Goal: Obtain resource: Obtain resource

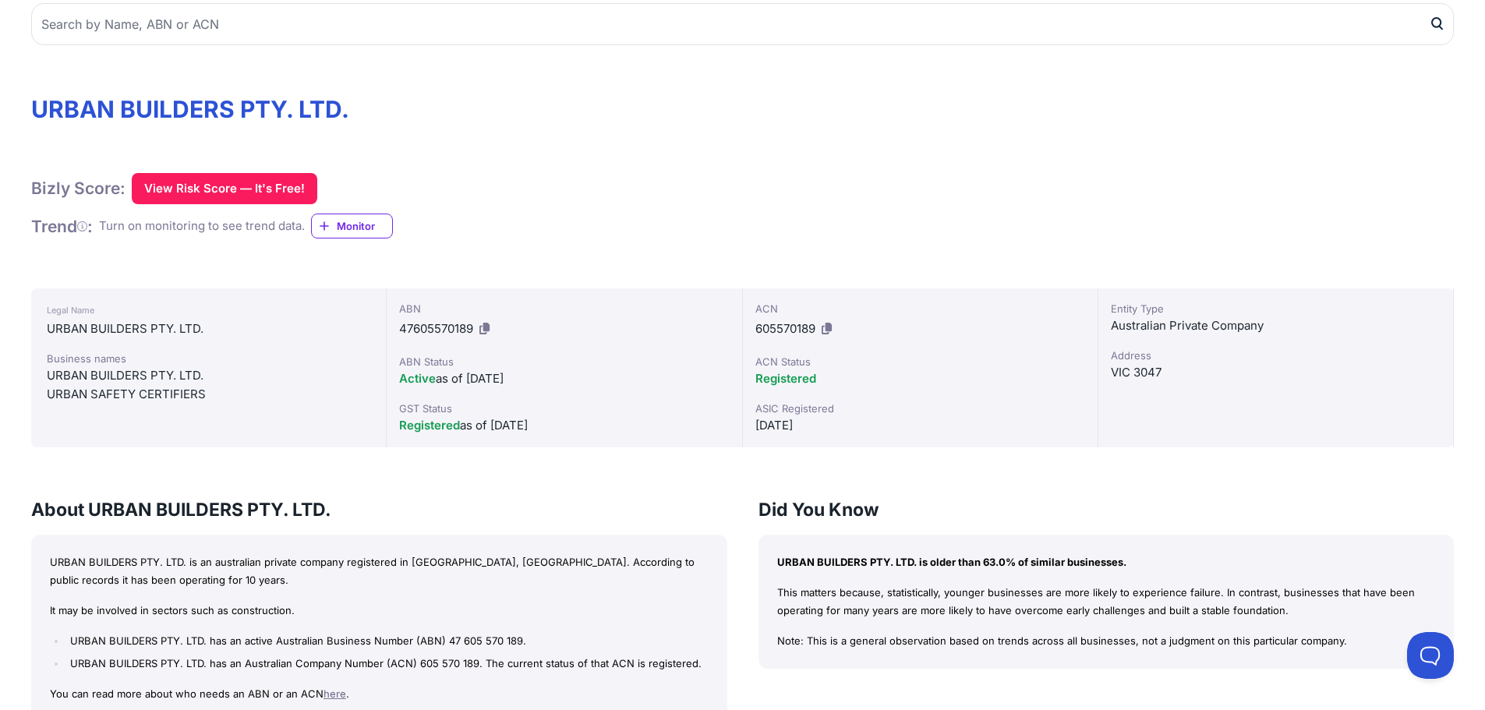
scroll to position [234, 0]
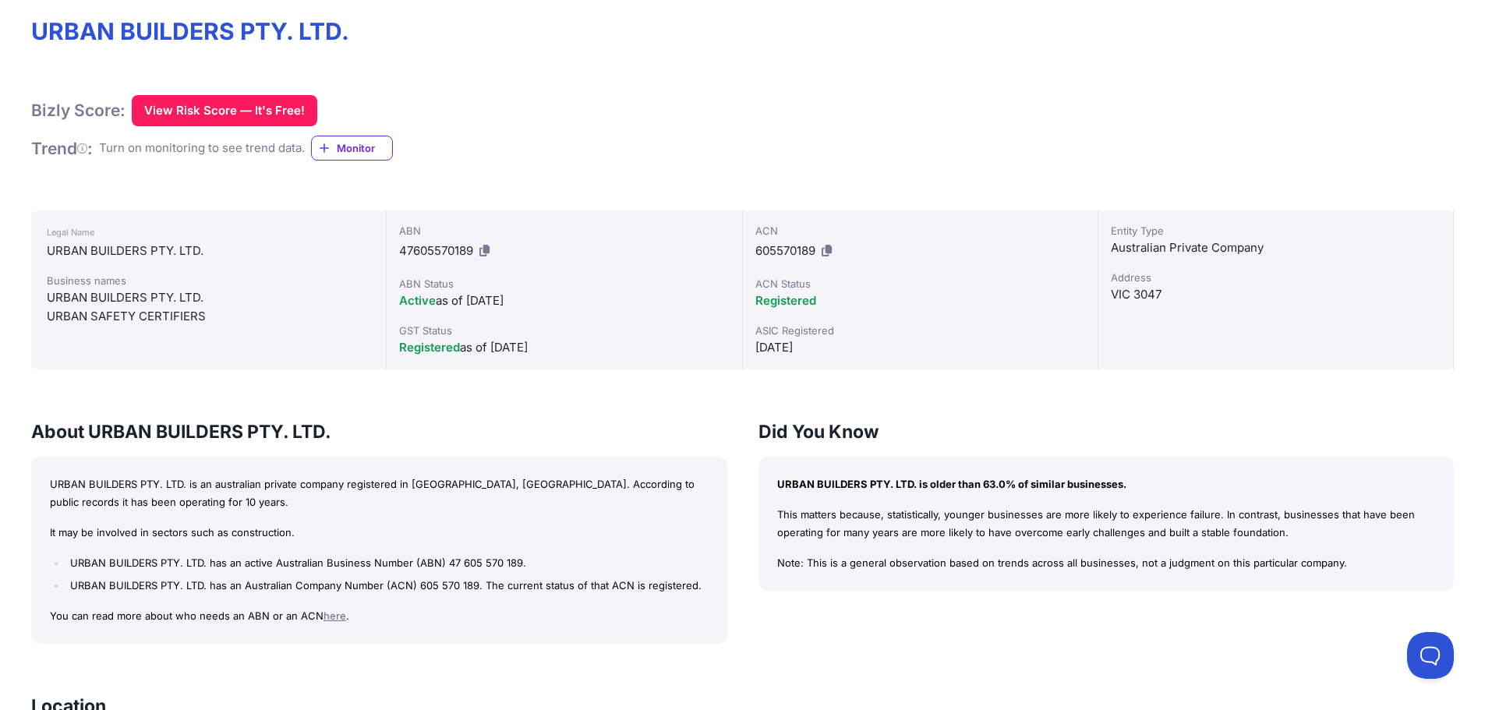
click at [1128, 286] on div "VIC 3047" at bounding box center [1276, 294] width 330 height 19
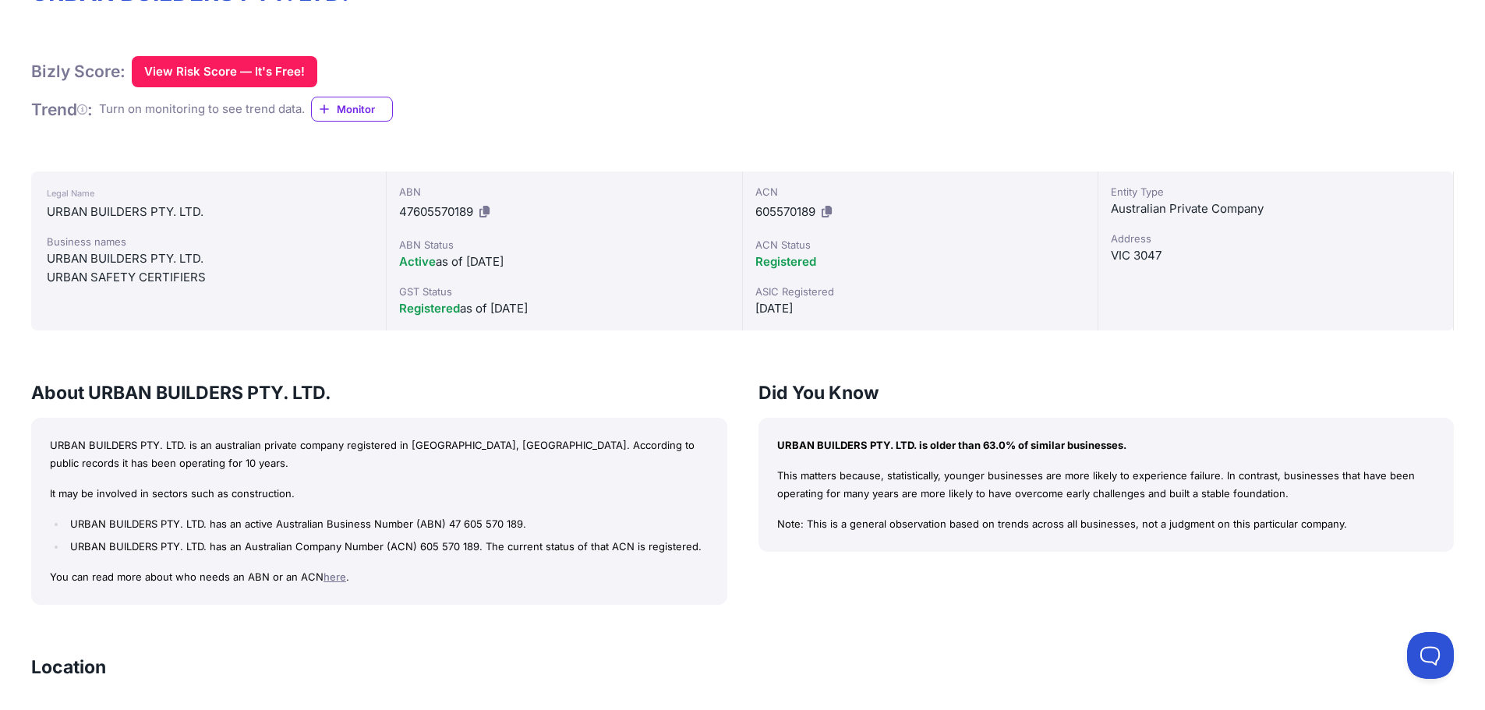
scroll to position [35, 0]
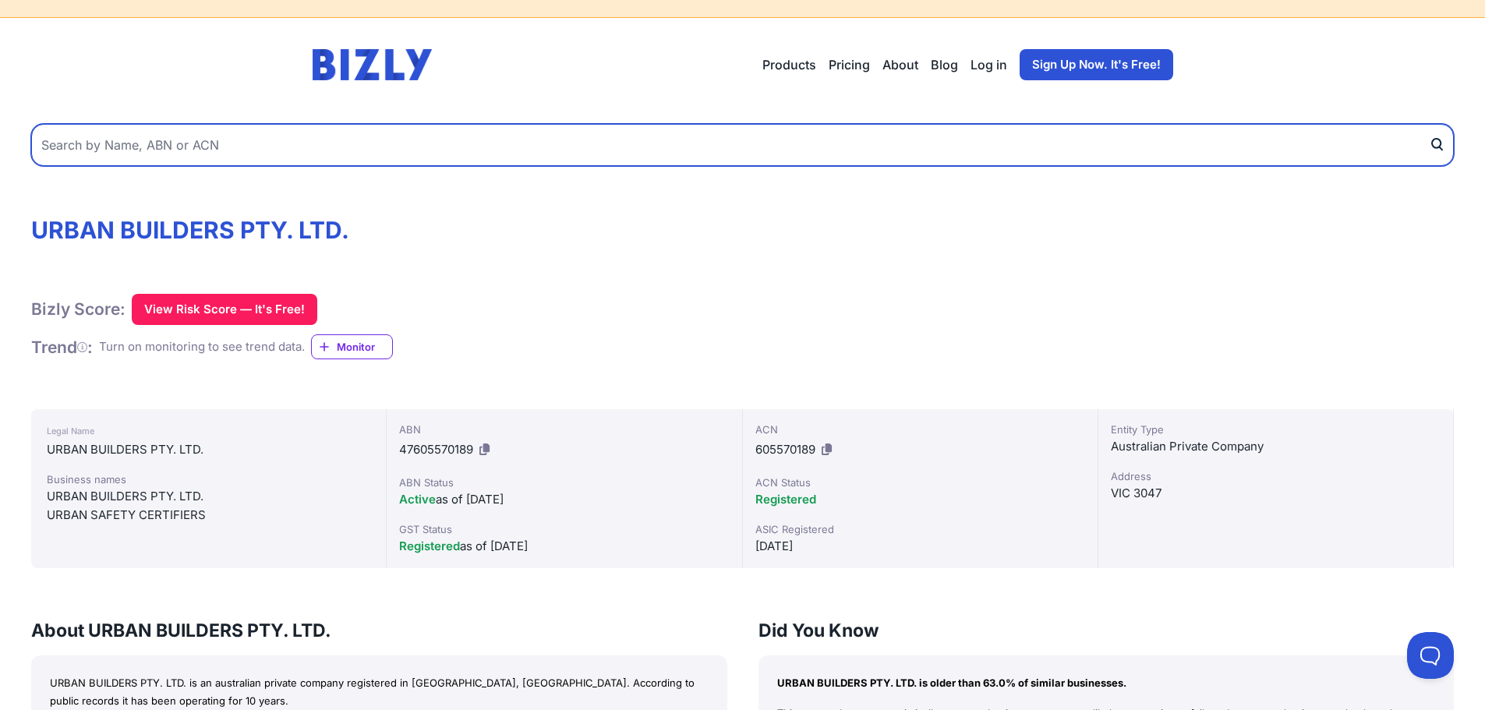
click at [296, 150] on input "text" at bounding box center [742, 145] width 1423 height 42
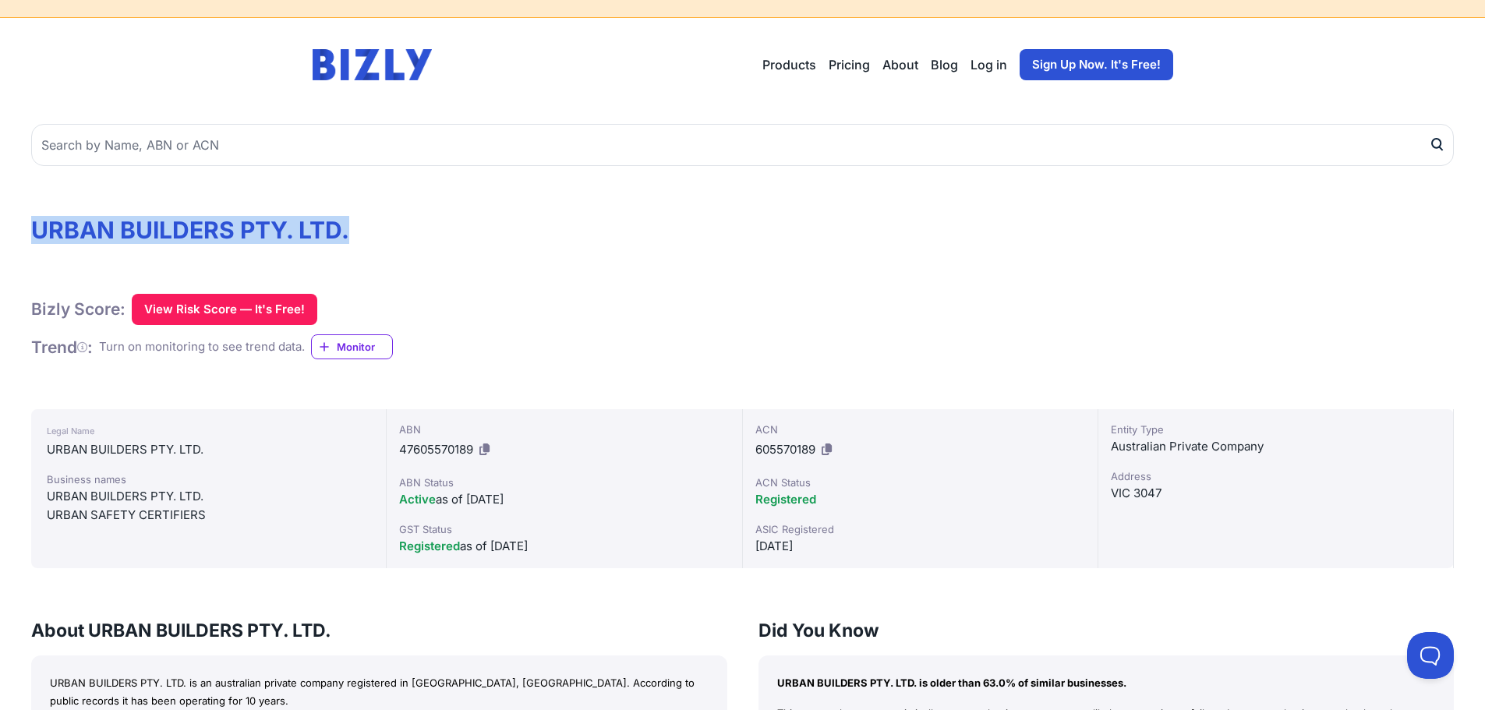
drag, startPoint x: 29, startPoint y: 225, endPoint x: 371, endPoint y: 228, distance: 342.3
copy h1 "URBAN BUILDERS PTY. LTD."
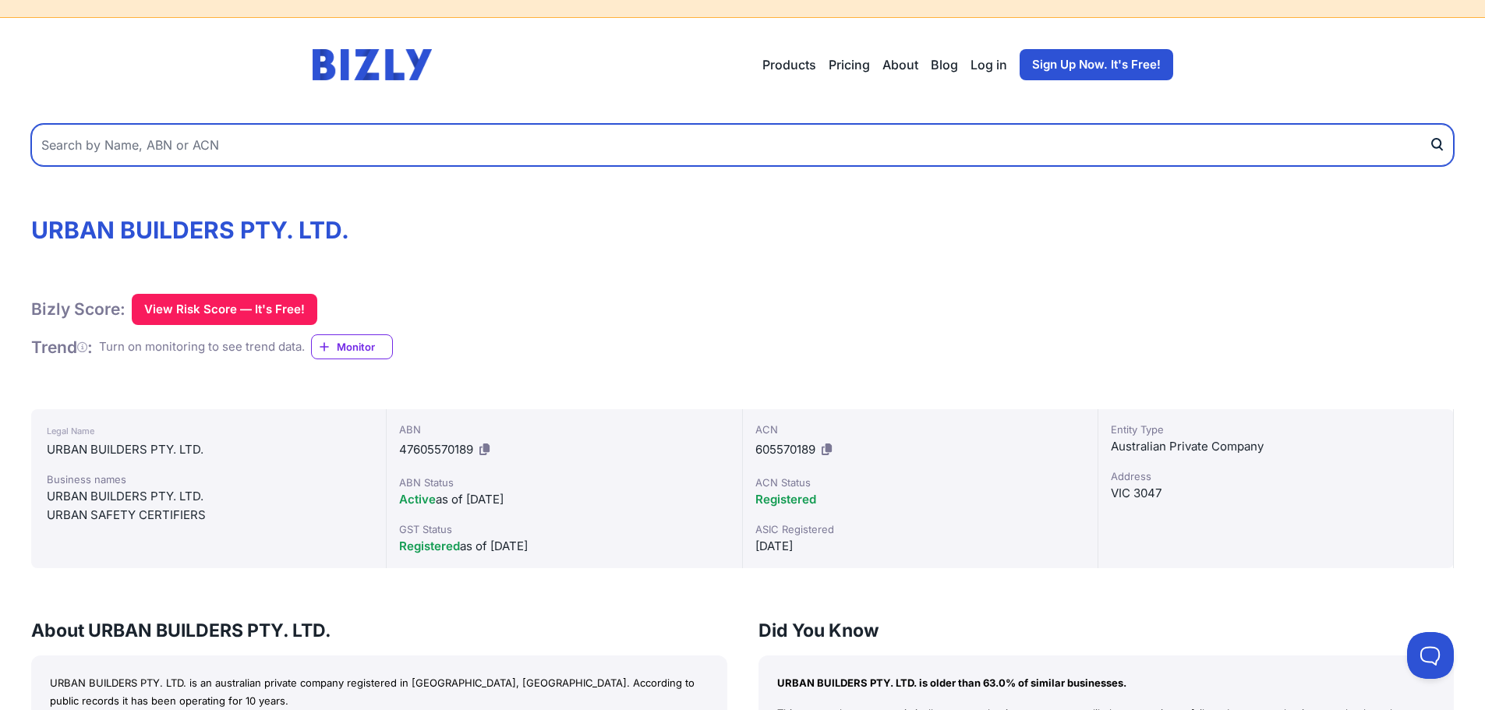
click at [352, 139] on input "text" at bounding box center [742, 145] width 1423 height 42
paste input "URBAN BUILDERS PTY. LTD."
type input "URBAN BUILDERS PTY. LTD."
click at [1429, 124] on button "submit" at bounding box center [1441, 145] width 25 height 42
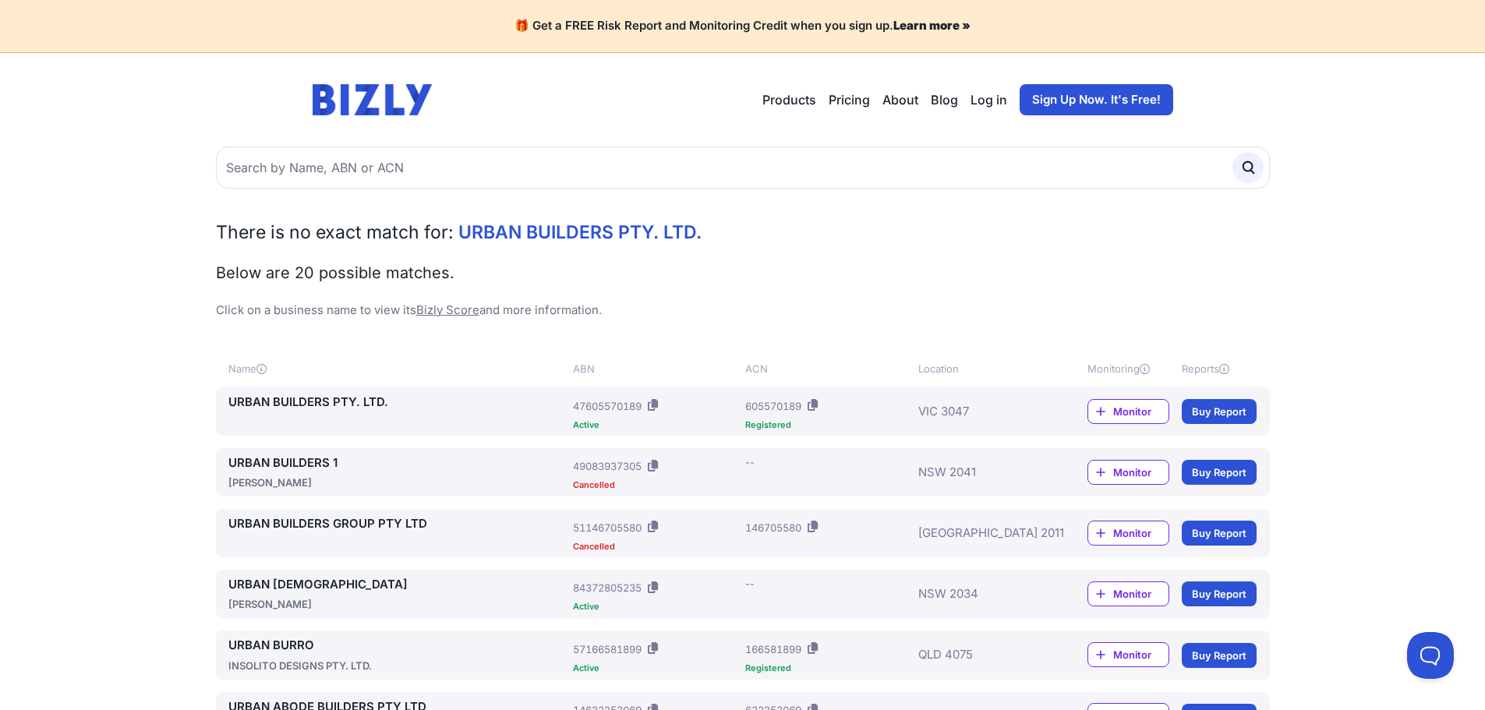
click at [1213, 409] on link "Buy Report" at bounding box center [1219, 411] width 75 height 25
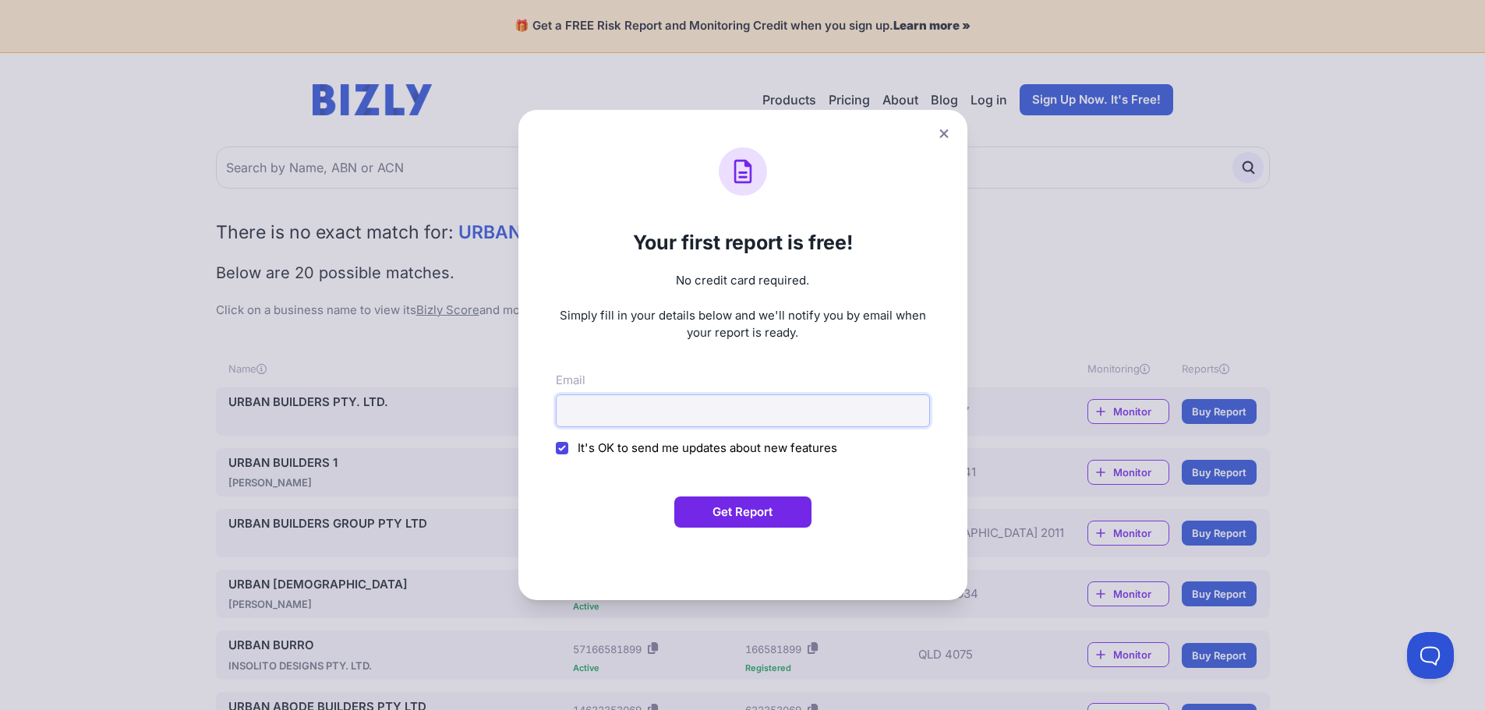
click at [640, 412] on input "Email" at bounding box center [743, 411] width 374 height 33
type input "VAMIKAVERMA01@OUTLOOK.COM"
click at [568, 450] on input "It's OK to send me updates about new features" at bounding box center [562, 448] width 12 height 12
checkbox input "false"
click at [748, 507] on button "Get Report" at bounding box center [742, 512] width 137 height 31
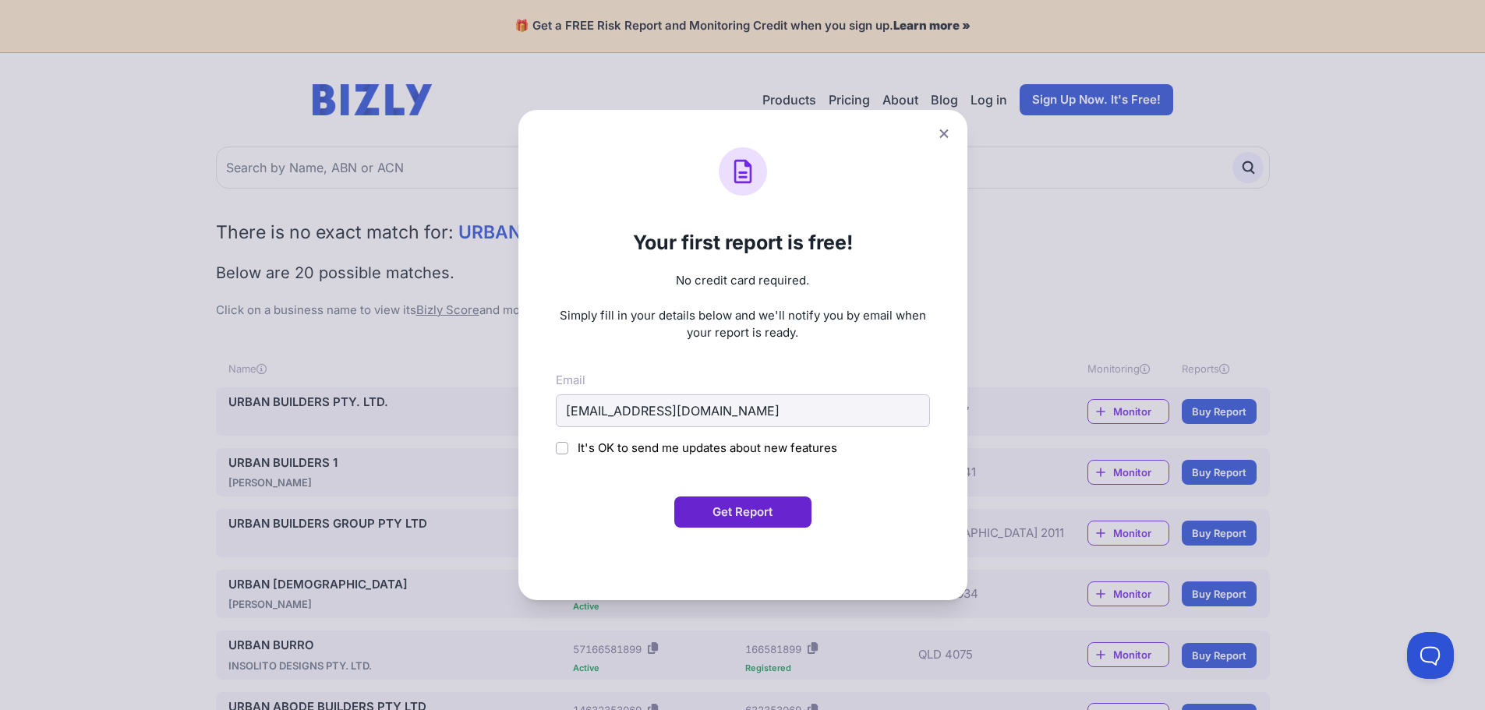
click at [738, 518] on button "Get Report" at bounding box center [742, 512] width 137 height 31
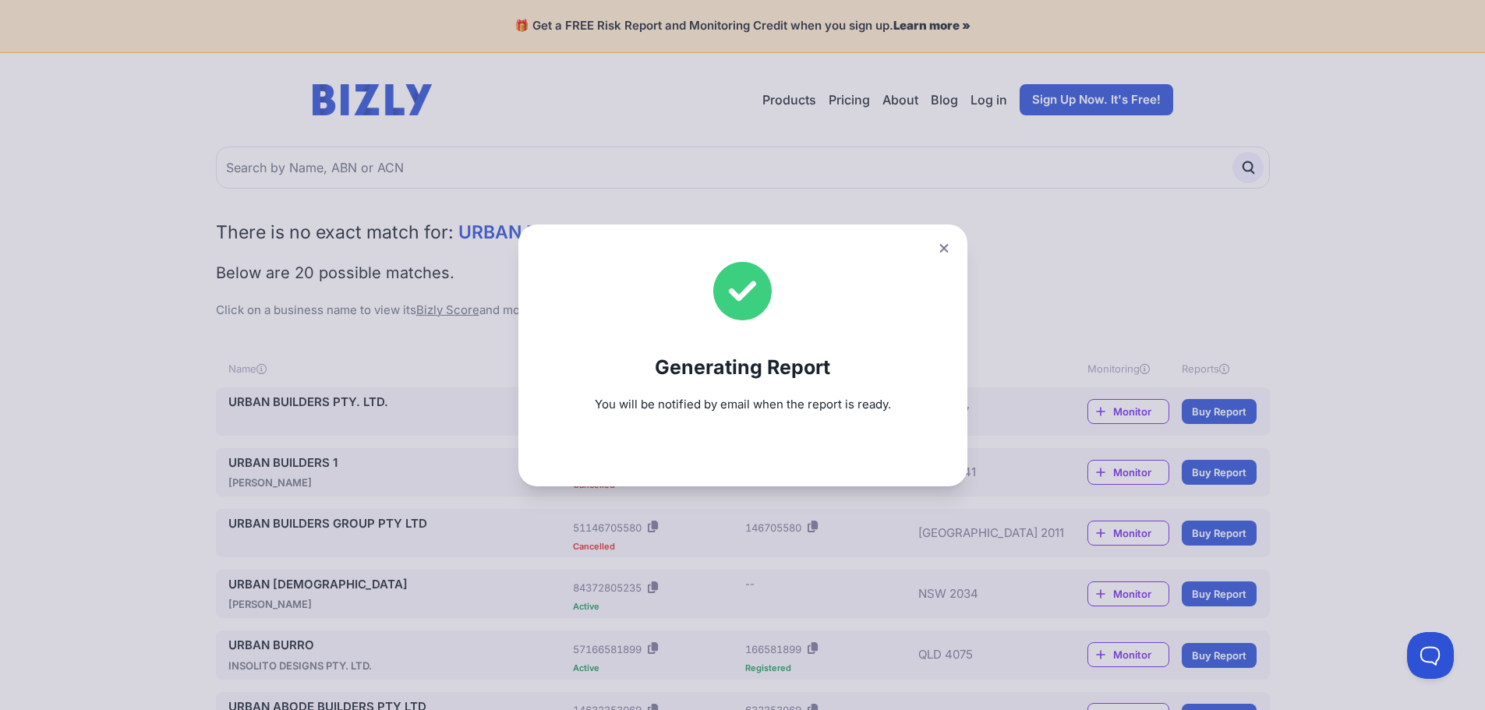
click at [949, 246] on icon at bounding box center [944, 248] width 9 height 10
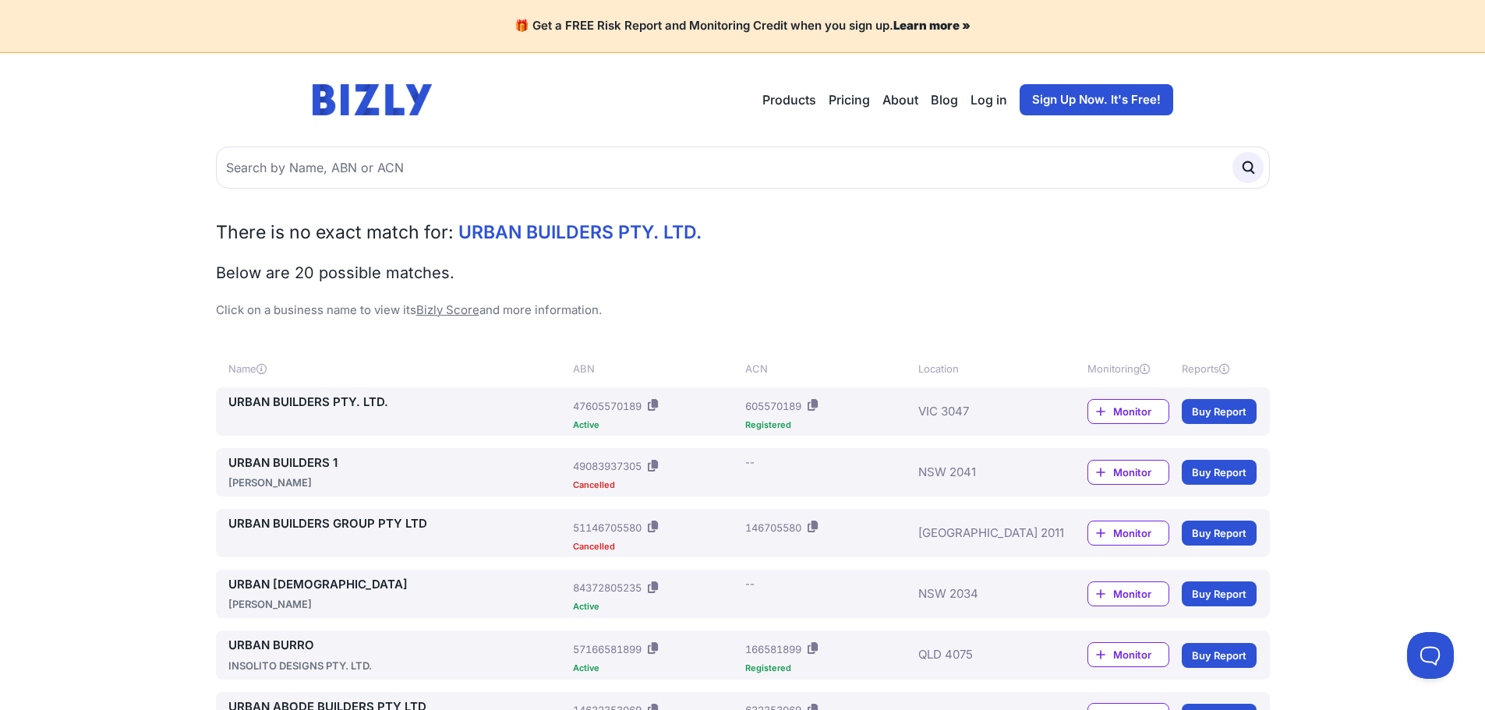
click at [947, 412] on div "VIC 3047" at bounding box center [980, 412] width 123 height 36
click at [359, 399] on link "URBAN BUILDERS PTY. LTD." at bounding box center [397, 403] width 339 height 18
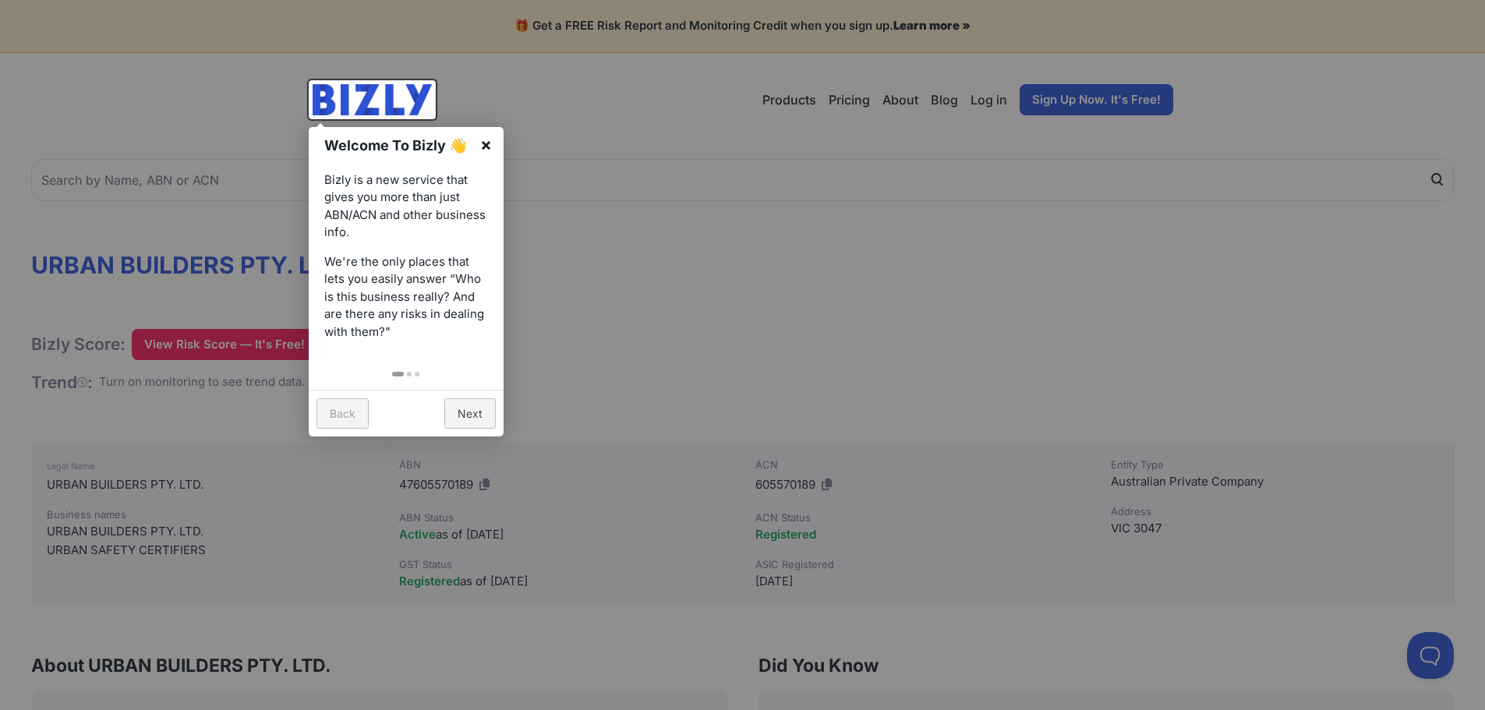
click at [488, 139] on link "×" at bounding box center [486, 144] width 35 height 35
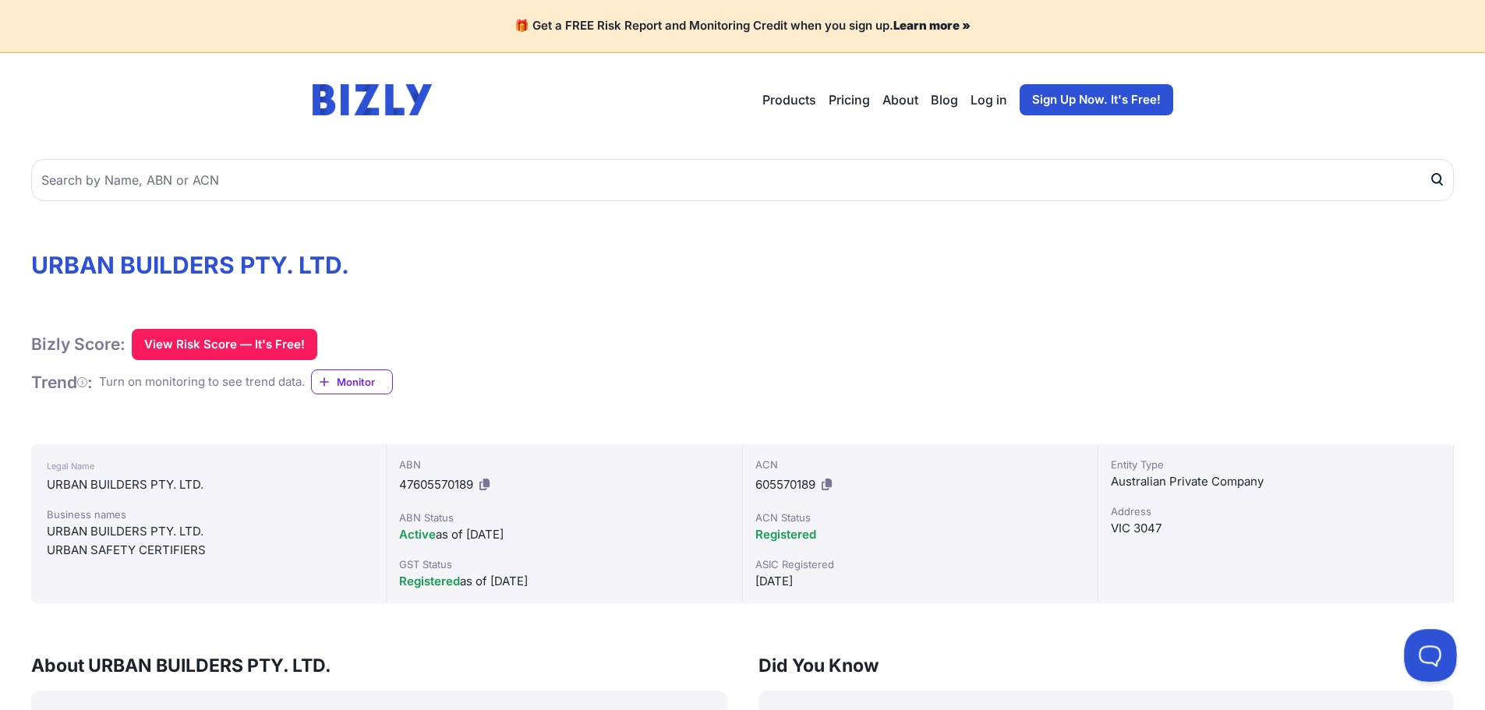
click at [1436, 653] on button at bounding box center [1427, 652] width 47 height 47
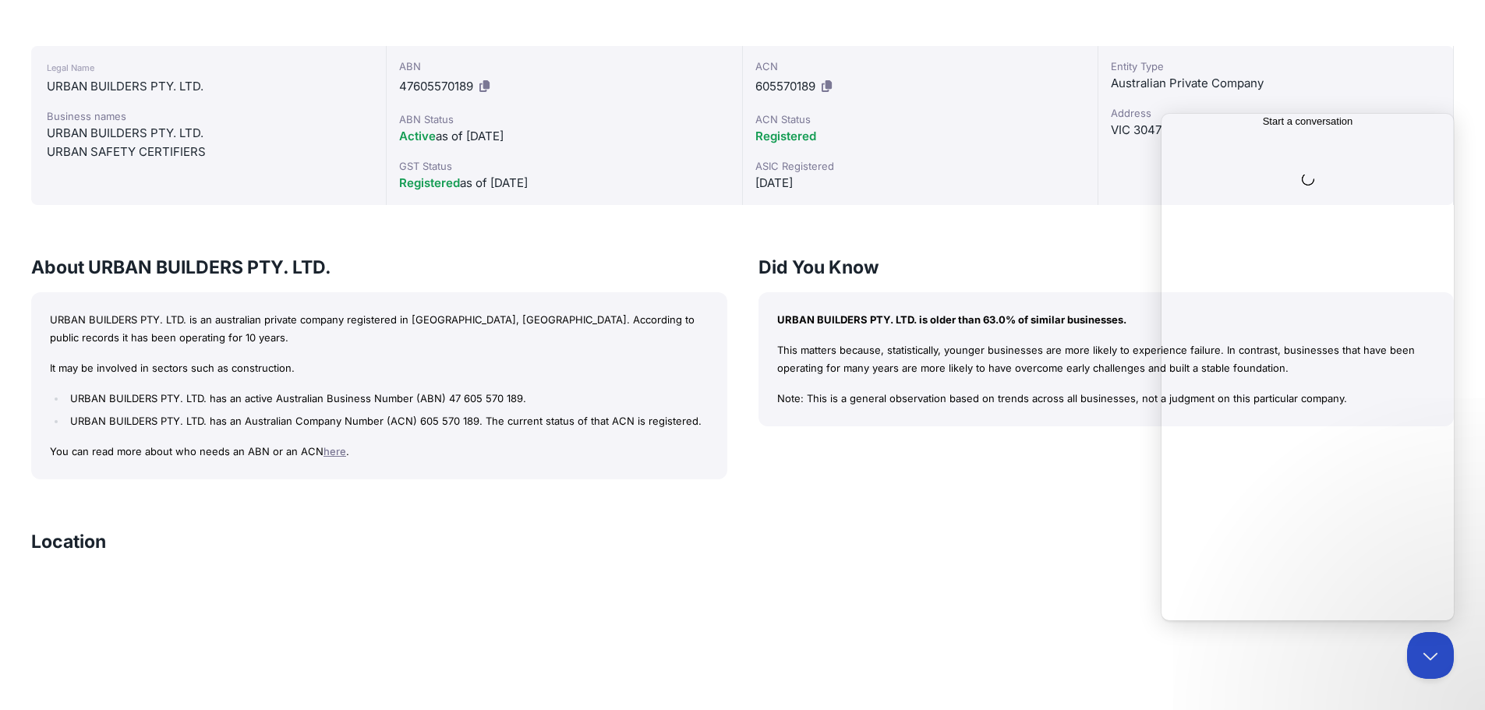
scroll to position [390, 0]
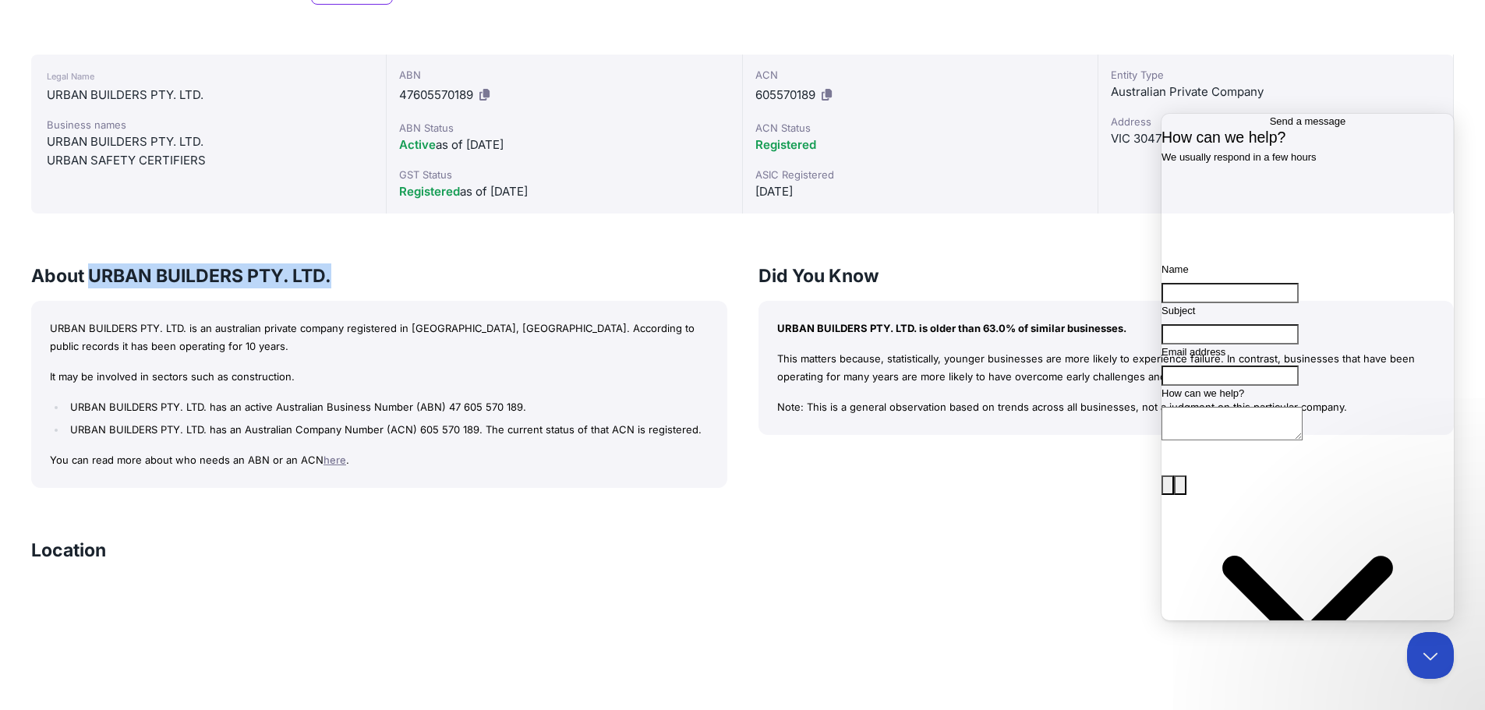
drag, startPoint x: 94, startPoint y: 275, endPoint x: 339, endPoint y: 276, distance: 244.8
click at [339, 276] on h3 "About URBAN BUILDERS PTY. LTD." at bounding box center [379, 276] width 696 height 25
